Goal: Navigation & Orientation: Find specific page/section

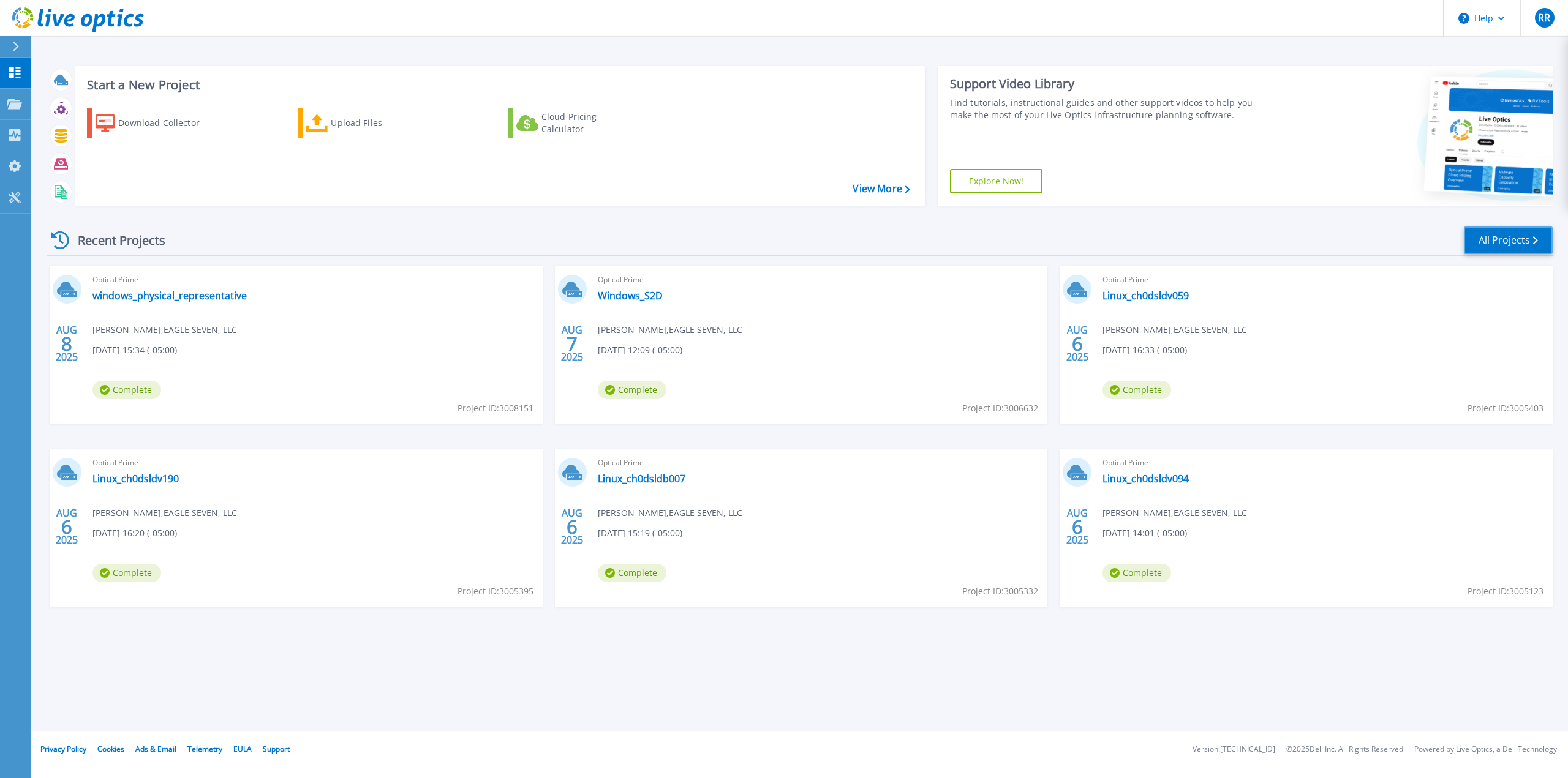
click at [1465, 243] on link "All Projects" at bounding box center [1508, 240] width 89 height 28
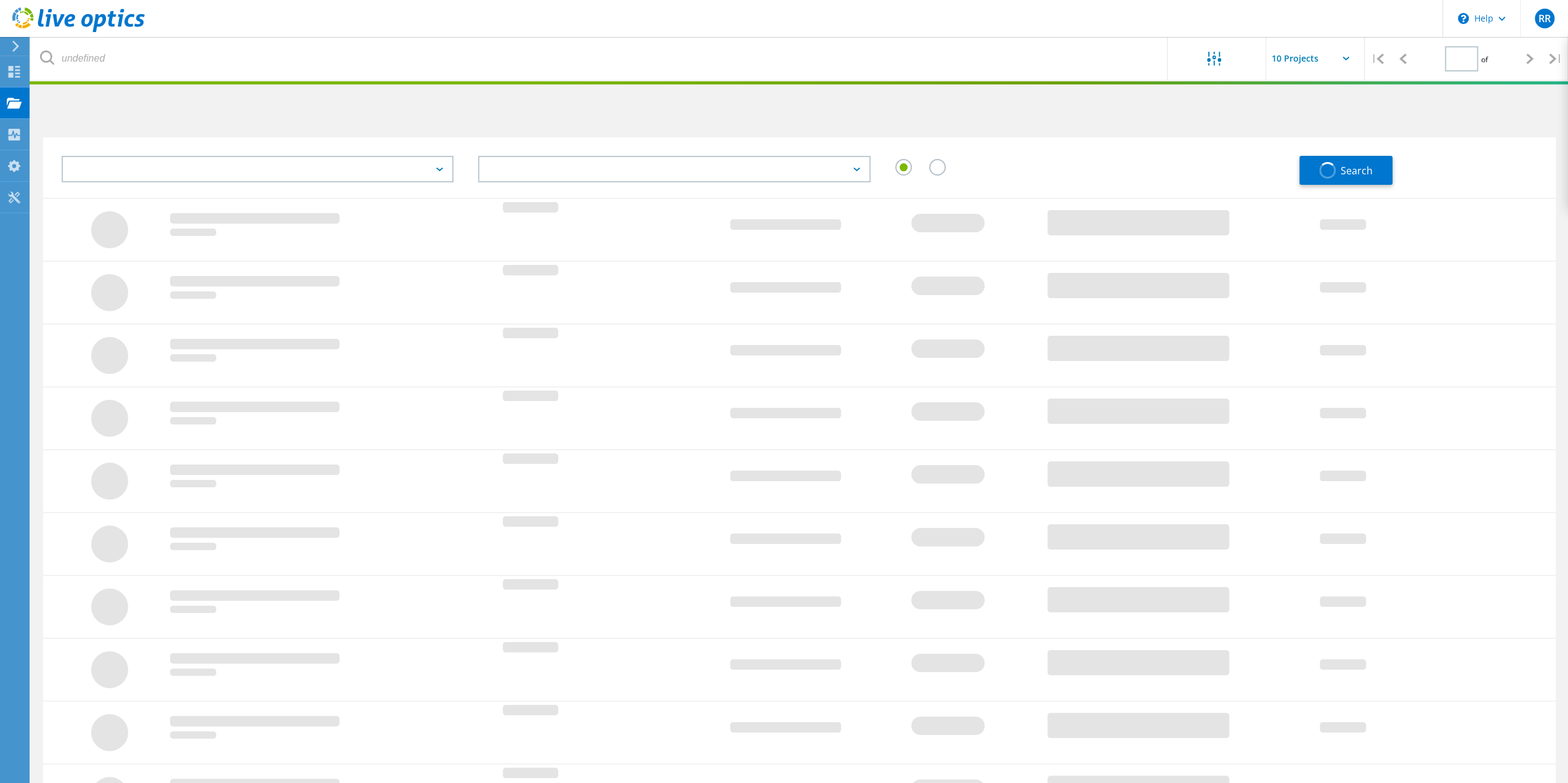
type input "1"
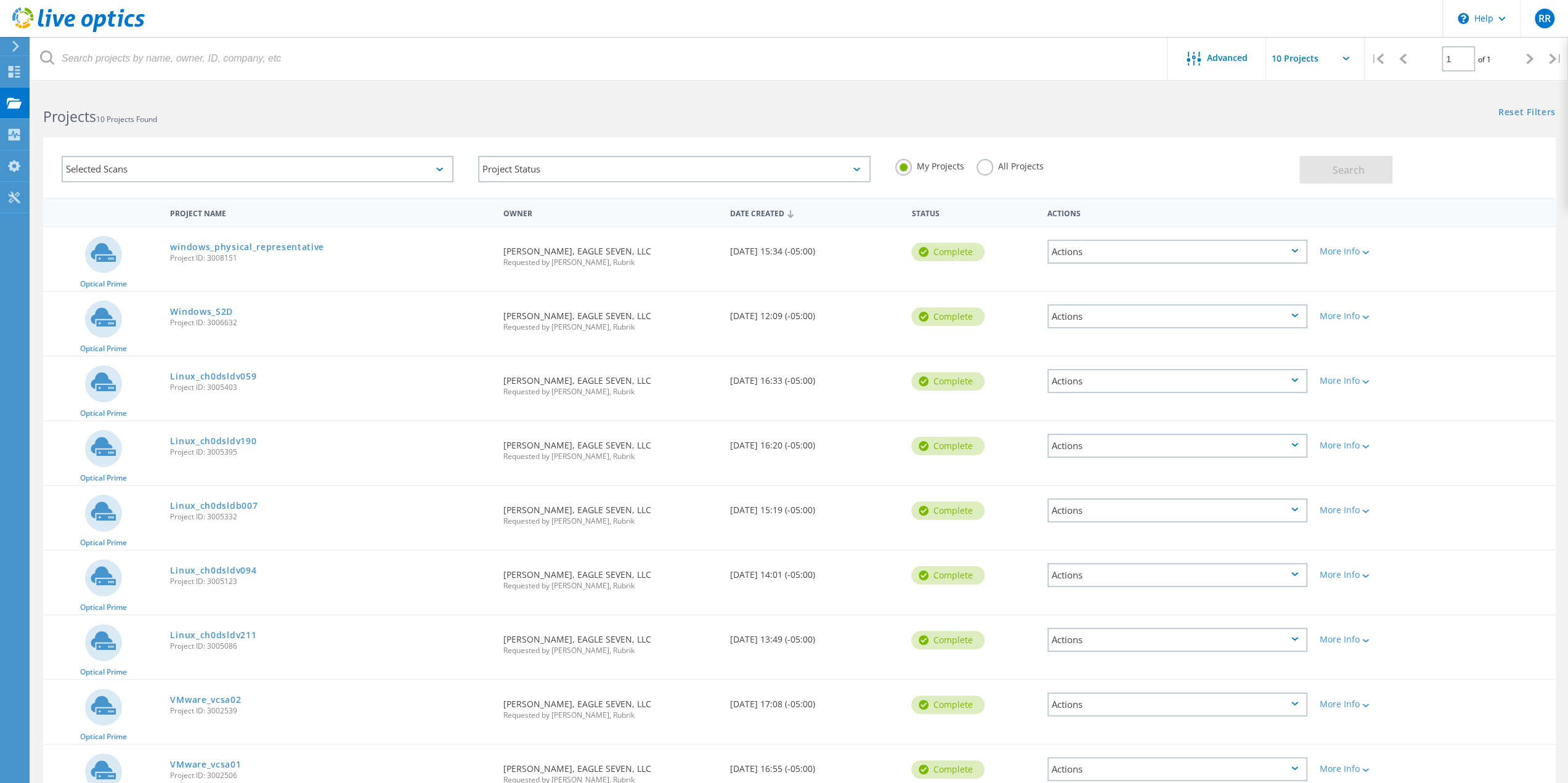
click at [639, 129] on div "Selected Scans Project Status In Progress Complete Published Anonymous Archived…" at bounding box center [799, 160] width 1537 height 76
